Goal: Task Accomplishment & Management: Use online tool/utility

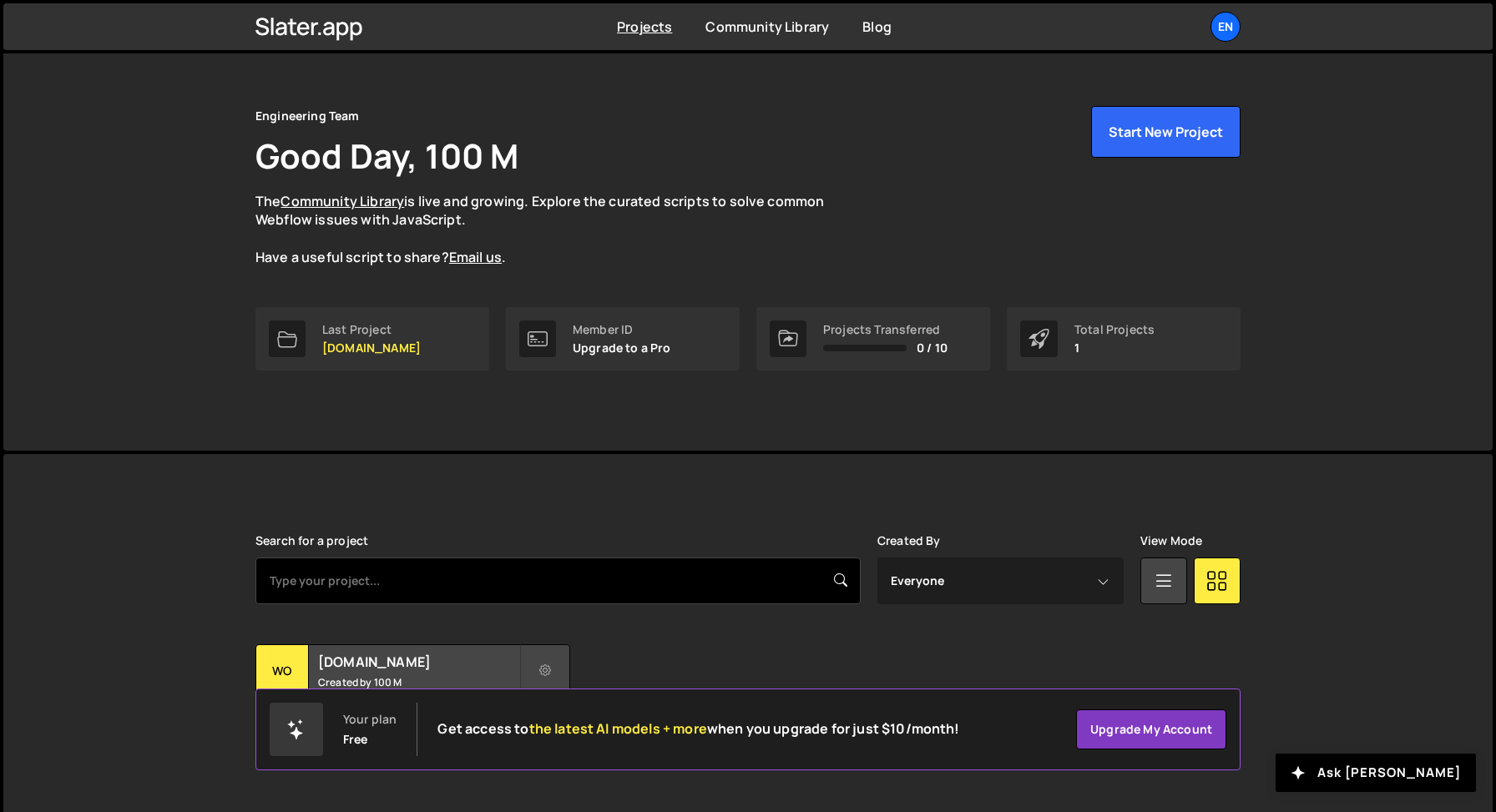
scroll to position [47, 0]
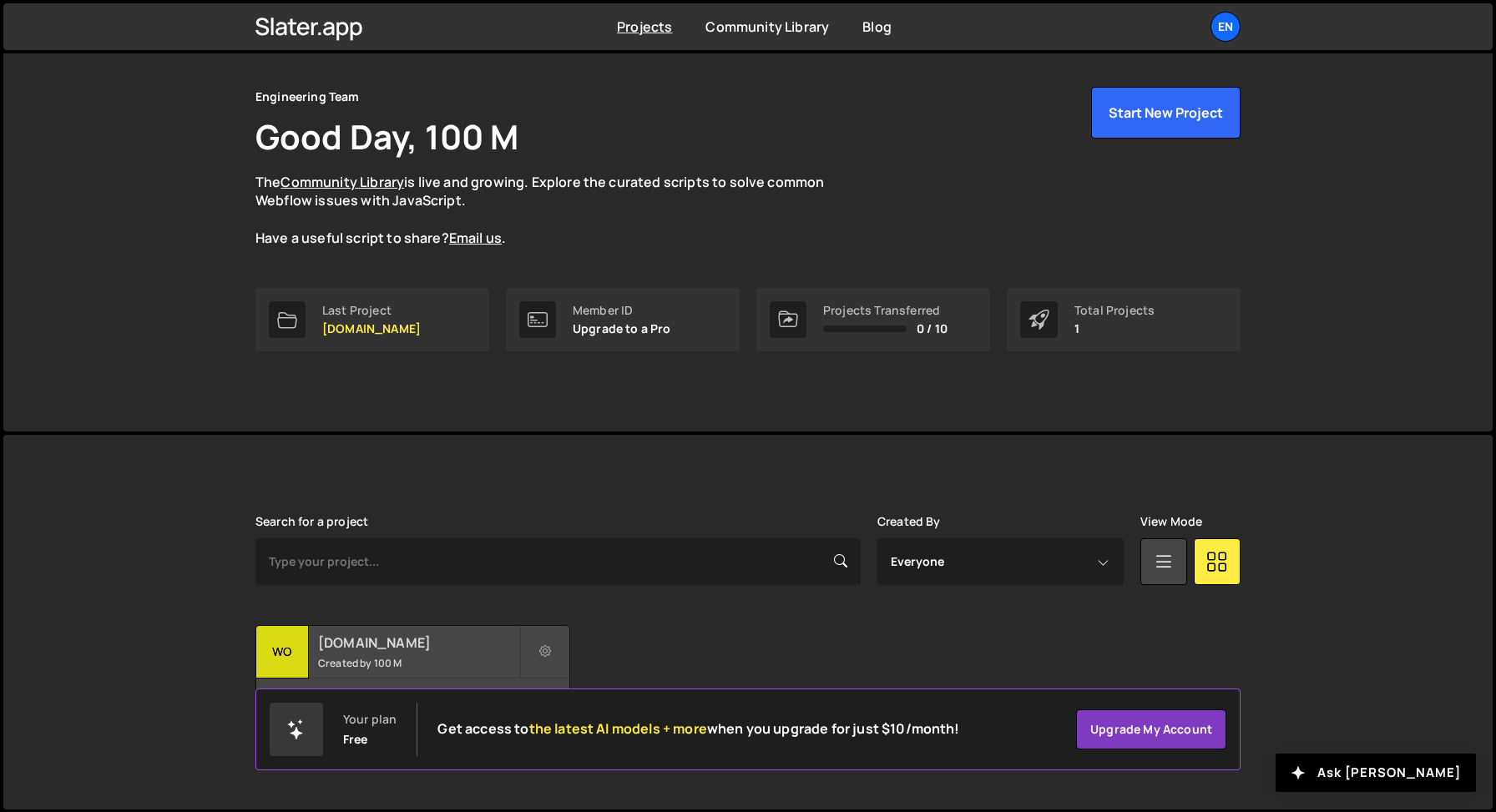
click at [350, 650] on div "[DOMAIN_NAME] Created by 100 M" at bounding box center [412, 651] width 313 height 52
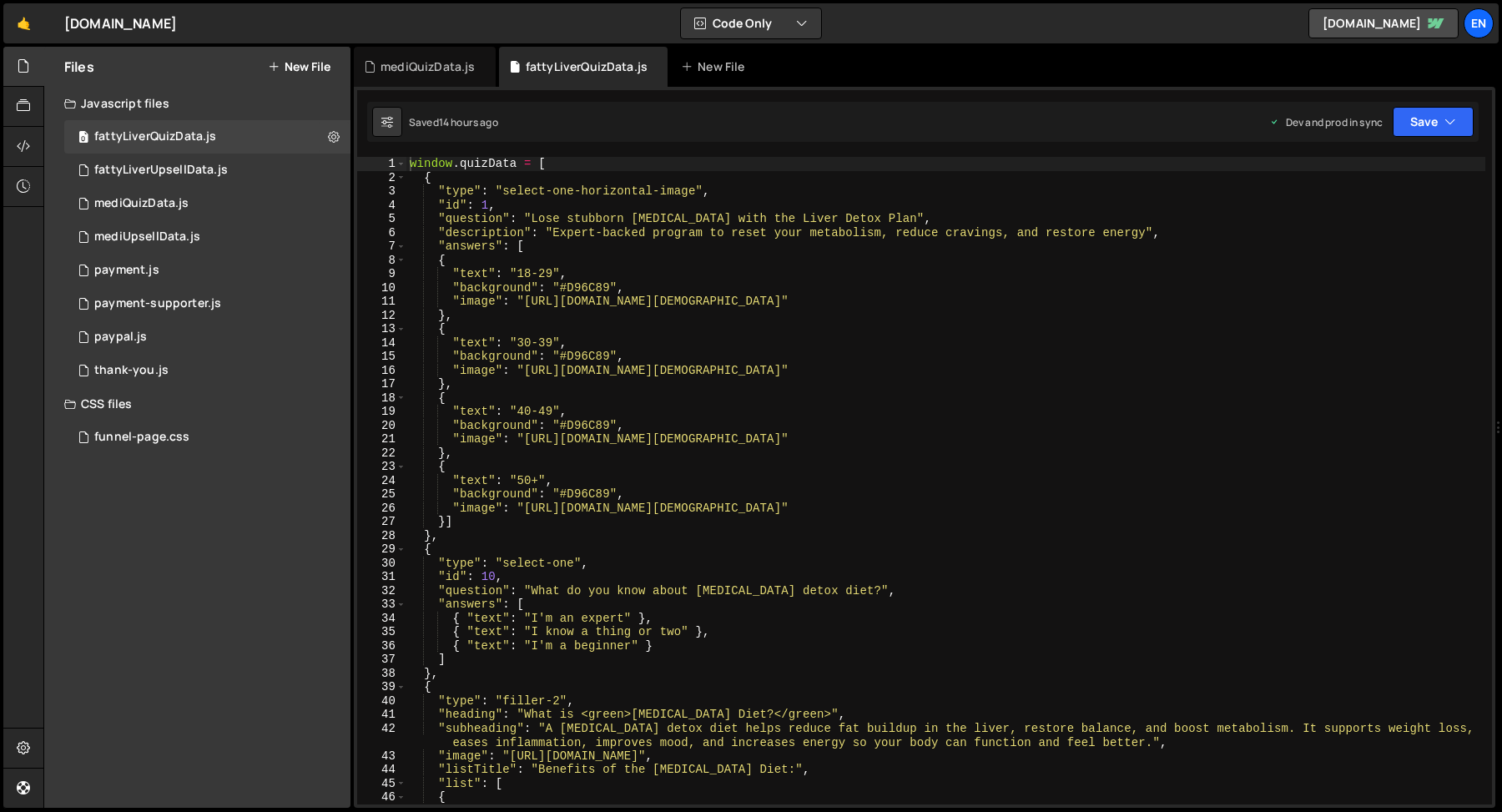
type textarea ""text": "40-49","
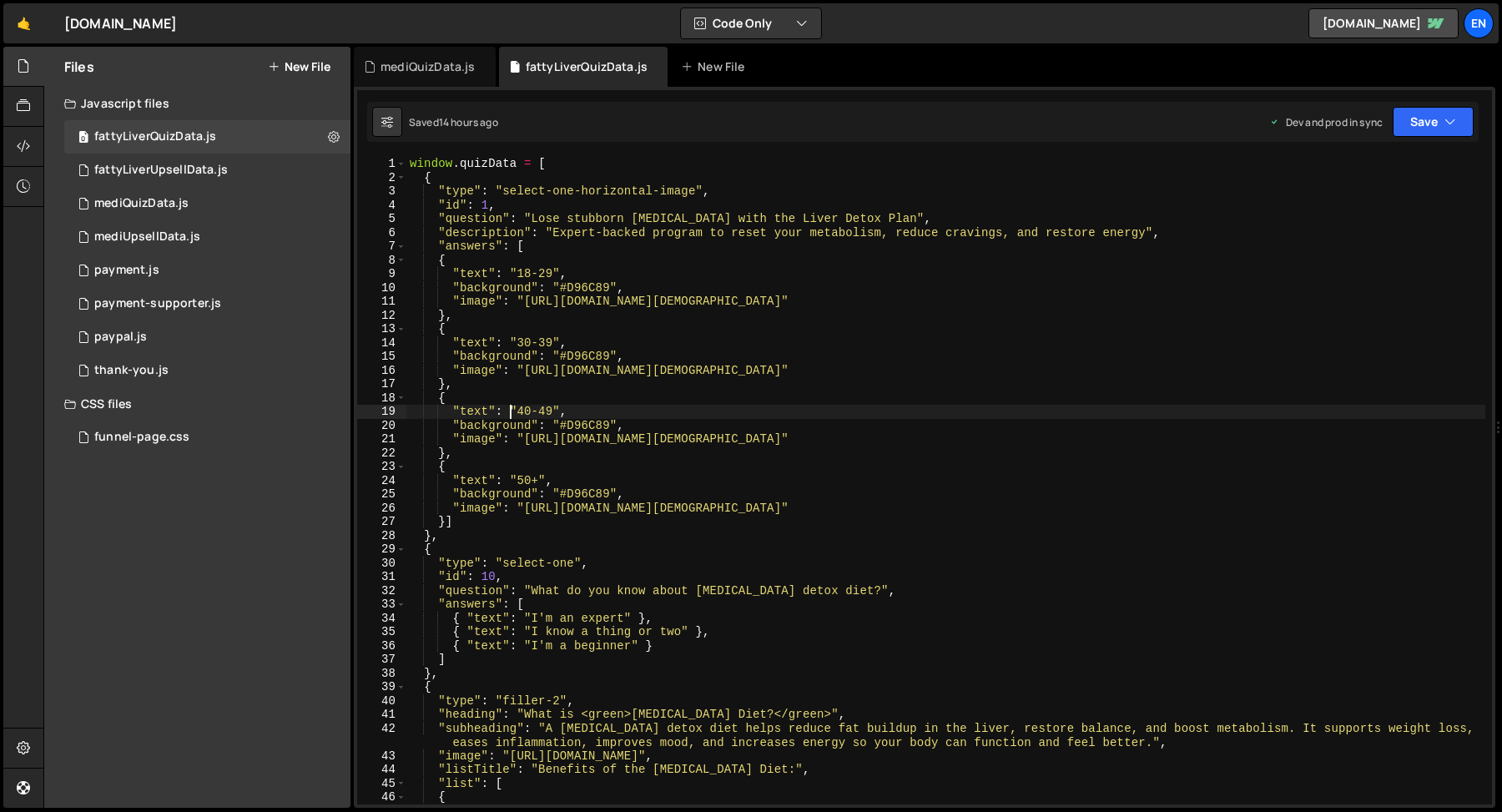
click at [509, 411] on div "window . quizData = [ { "type" : "select-one-horizontal-image" , "id" : 1 , "qu…" at bounding box center [946, 494] width 1079 height 675
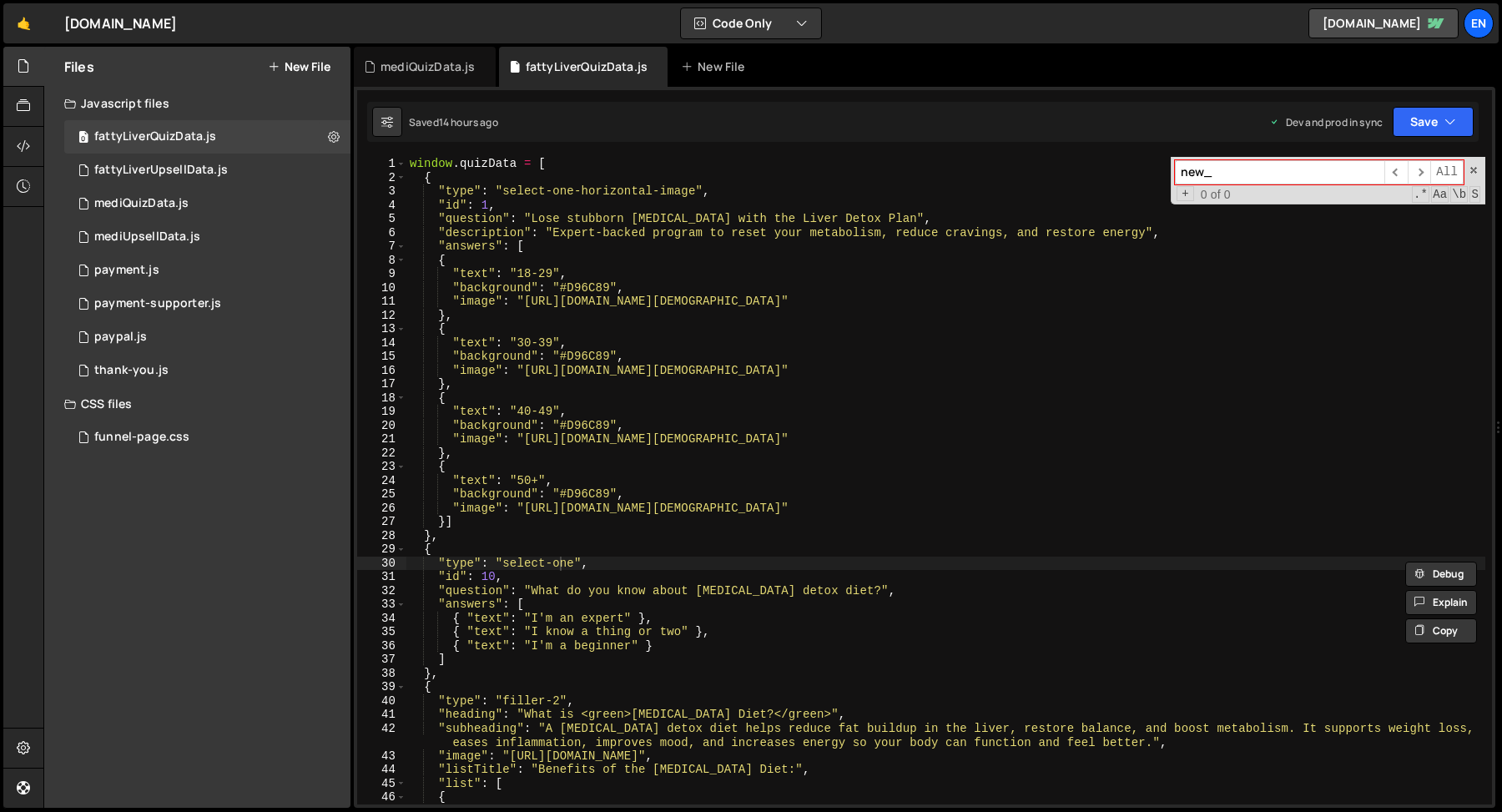
type input "new_a"
type textarea ""type": "select-one","
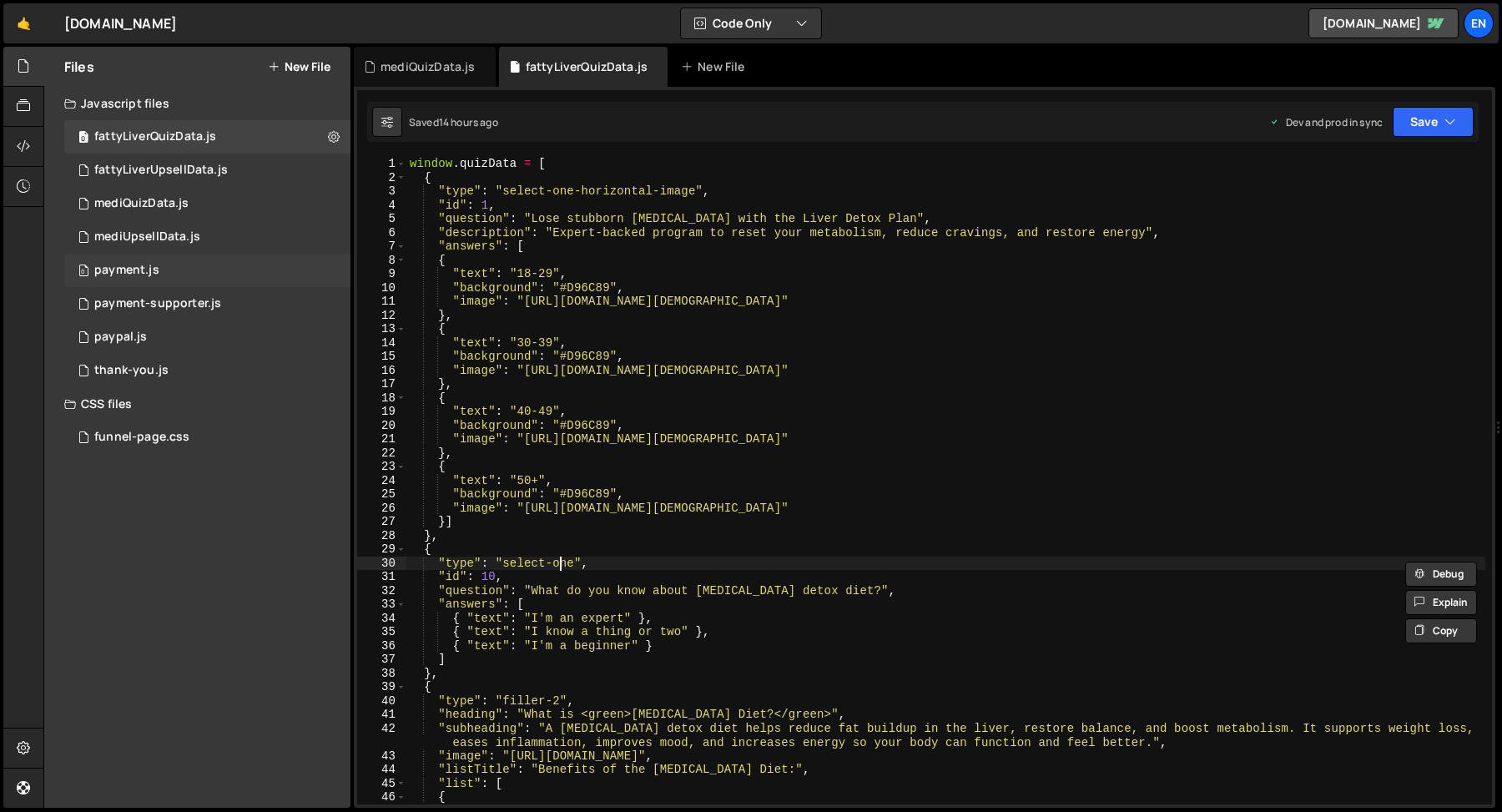
click at [122, 257] on div "0 payment.js 0" at bounding box center [207, 270] width 286 height 33
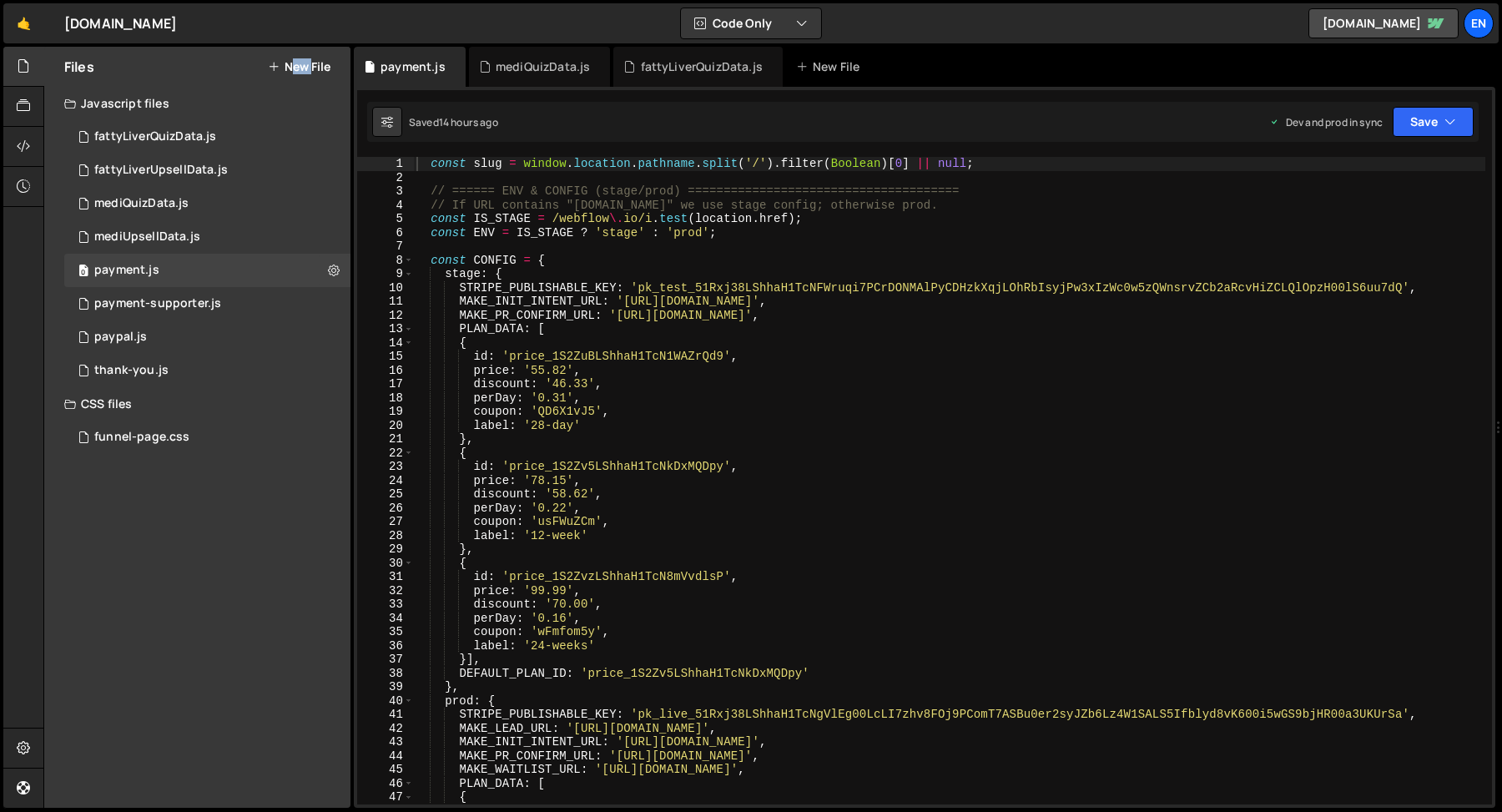
type textarea "id: 'price_1S2ZuBLShhaH1TcN1WAZrQd9',"
click at [452, 350] on div "const slug = window . location . pathname . split ( '/' ) . filter ( Boolean ) …" at bounding box center [948, 494] width 1072 height 675
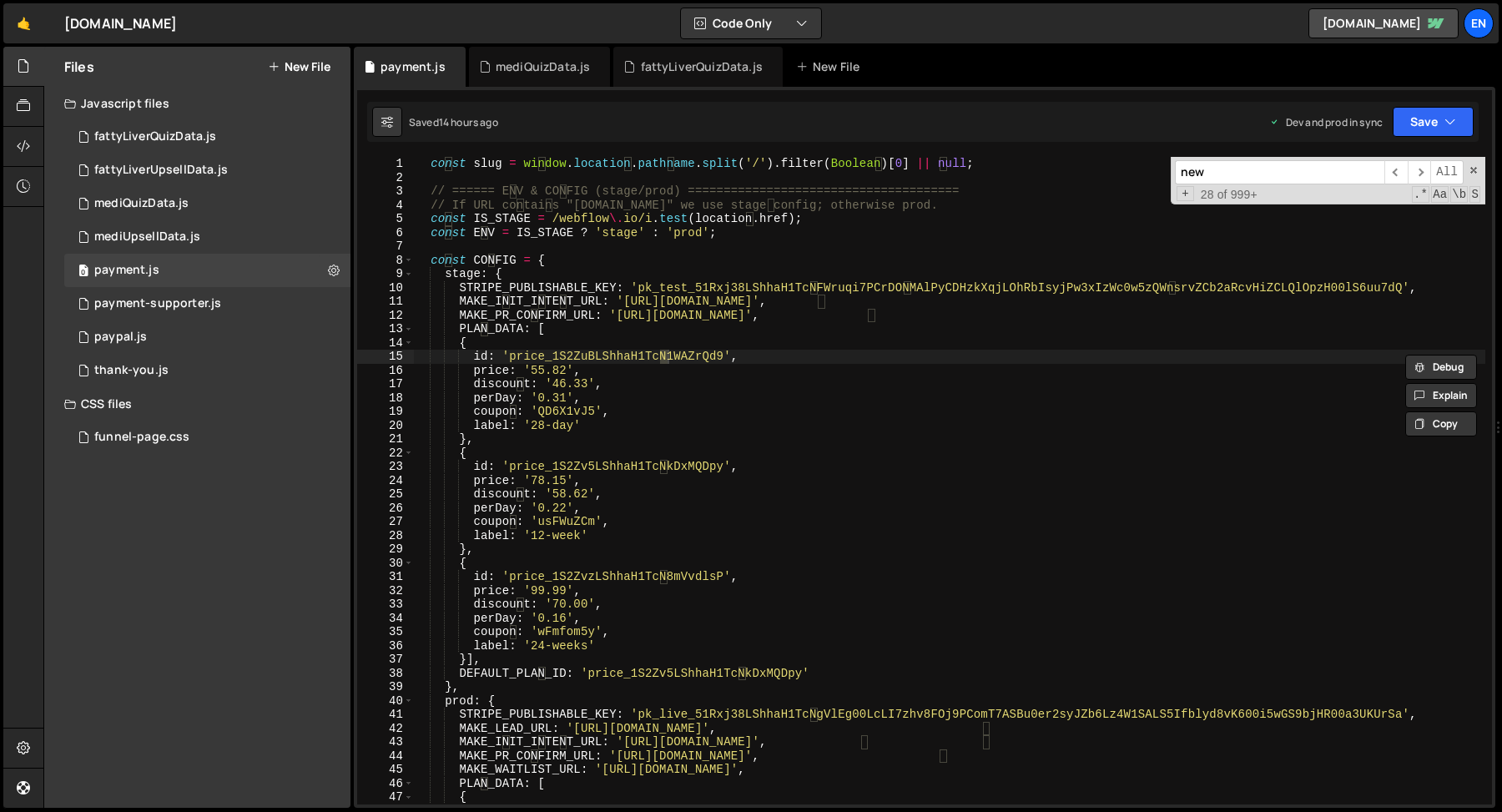
scroll to position [3641, 0]
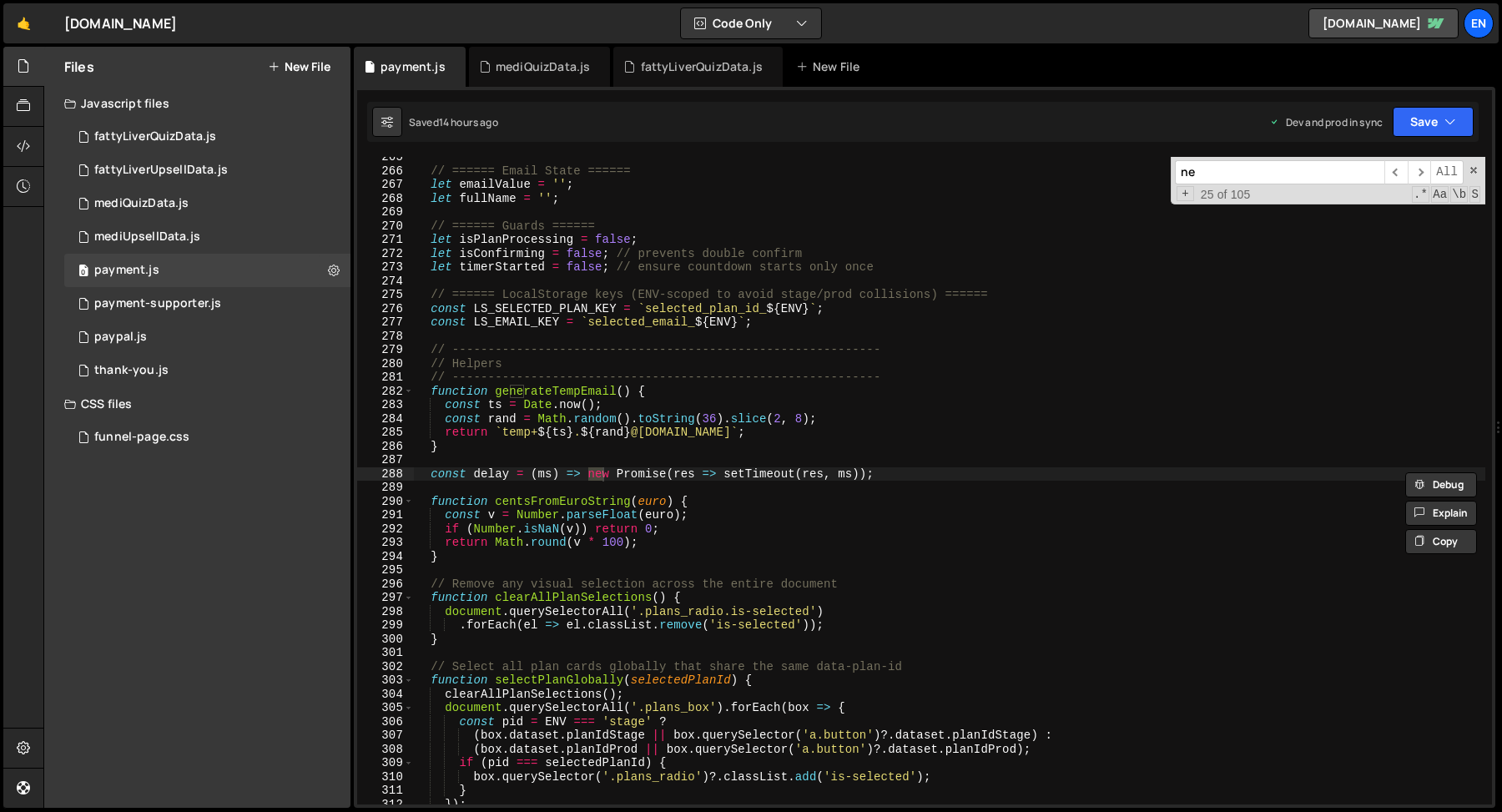
type input "n"
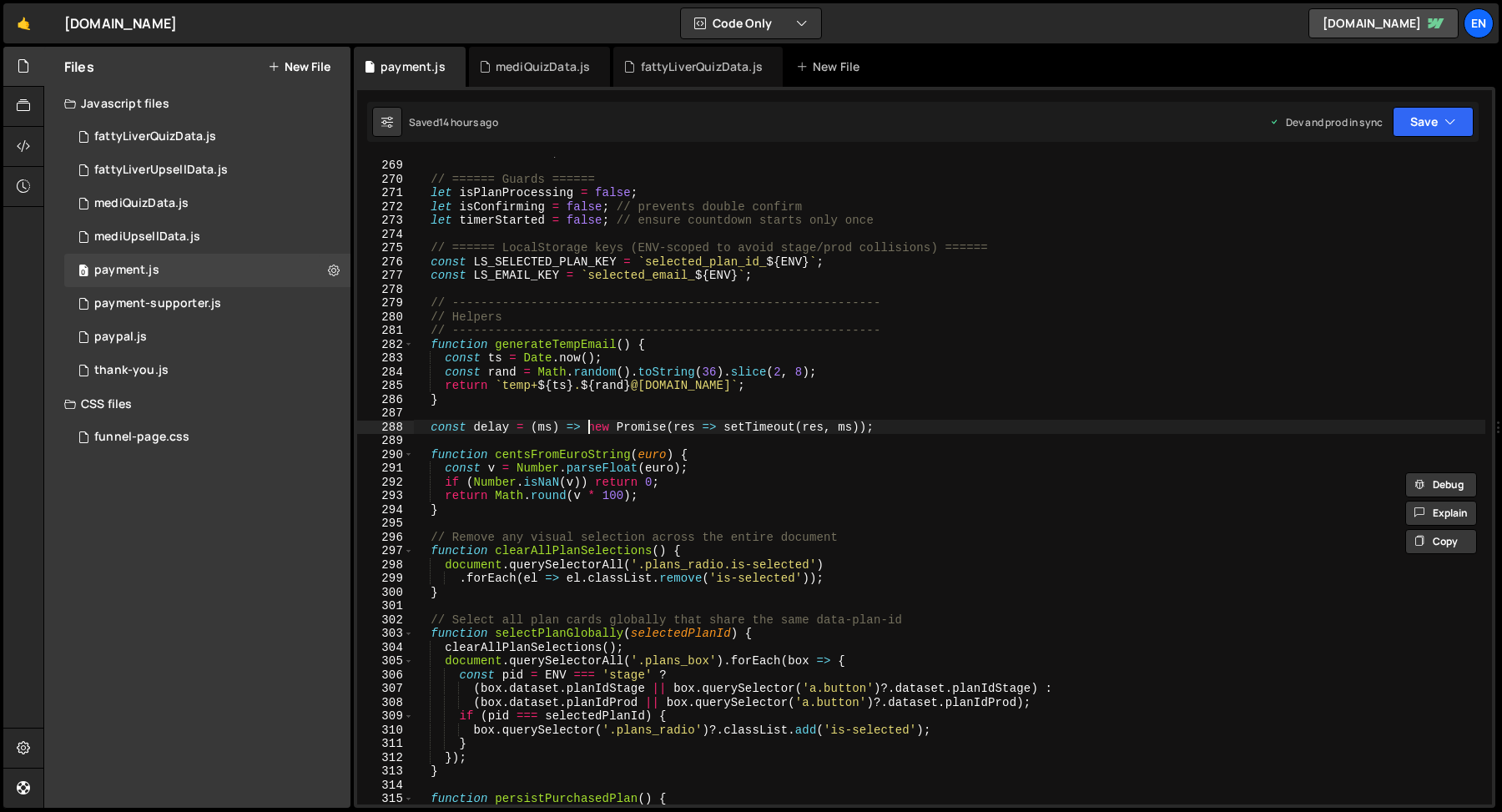
scroll to position [3695, 0]
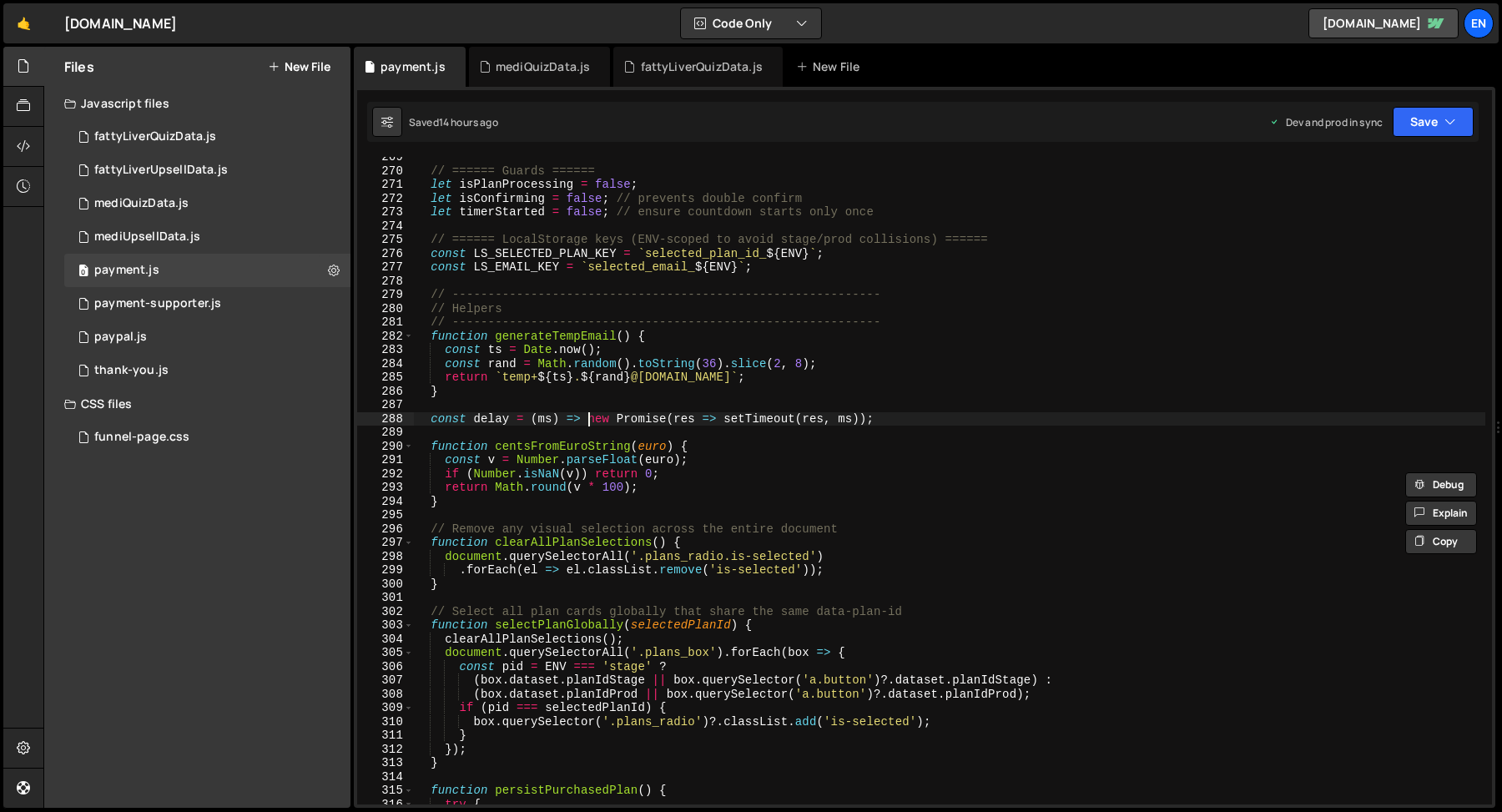
click at [595, 252] on div "// ====== Guards ====== let isPlanProcessing = false ; let isConfirming = false…" at bounding box center [948, 487] width 1072 height 675
type textarea "const LS_SELECTED_PLAN_KEY = `selected_plan_id_${ENV}`;"
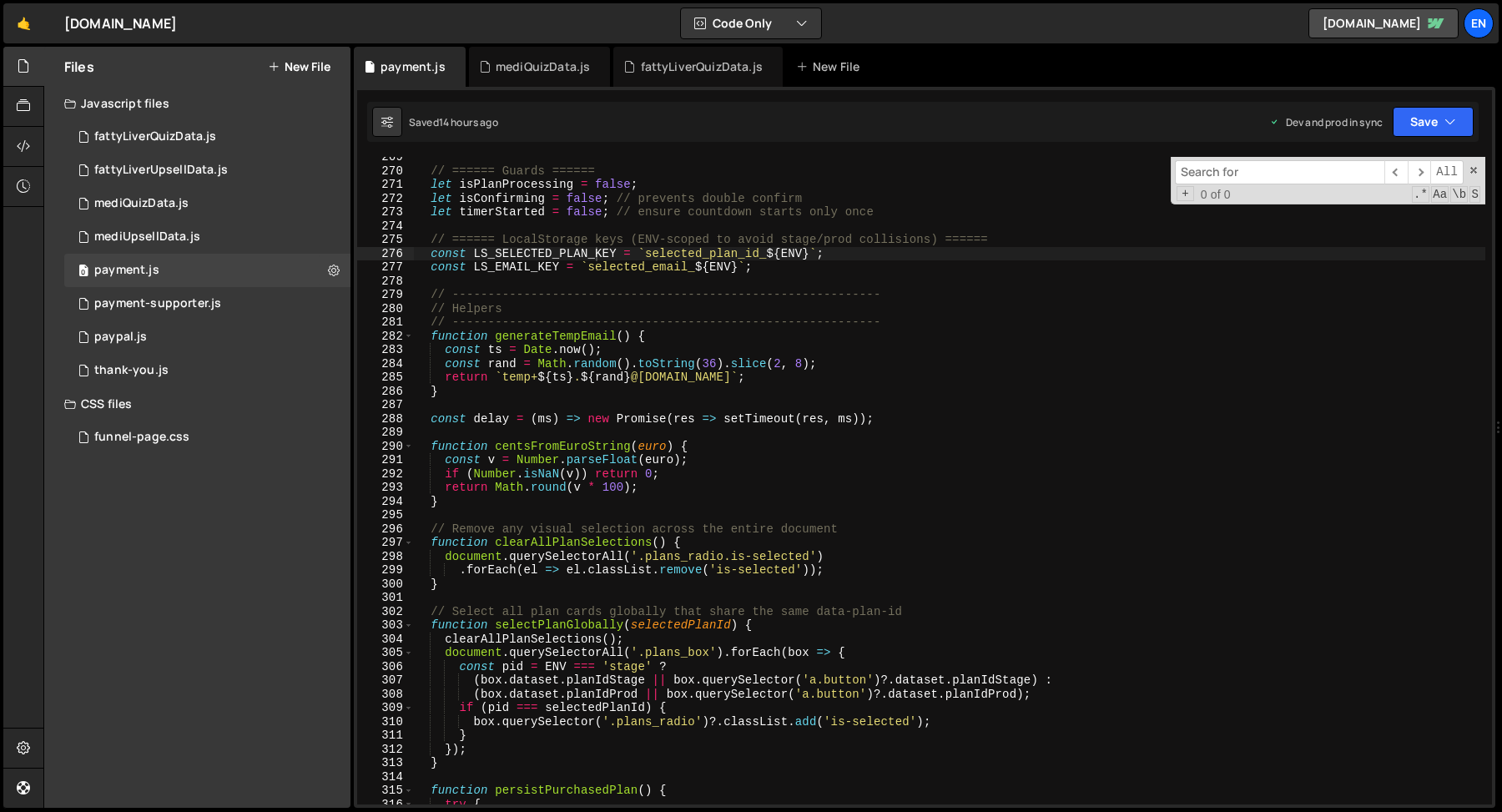
paste input "new_account_registration"
type input "new_account_registration"
